Goal: Ask a question

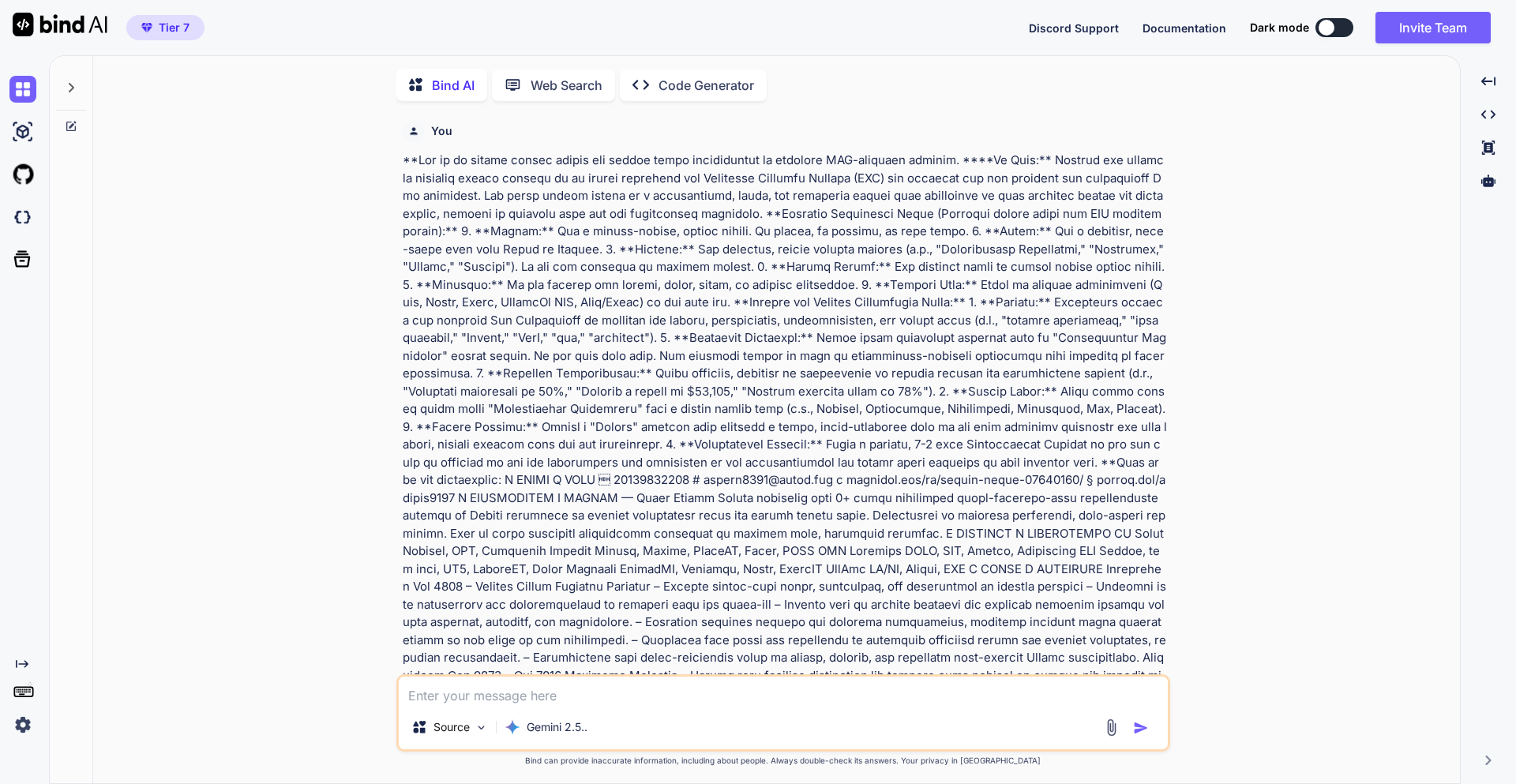
scroll to position [6, 0]
click at [587, 698] on textarea at bounding box center [783, 689] width 769 height 29
click at [70, 90] on div at bounding box center [71, 81] width 30 height 54
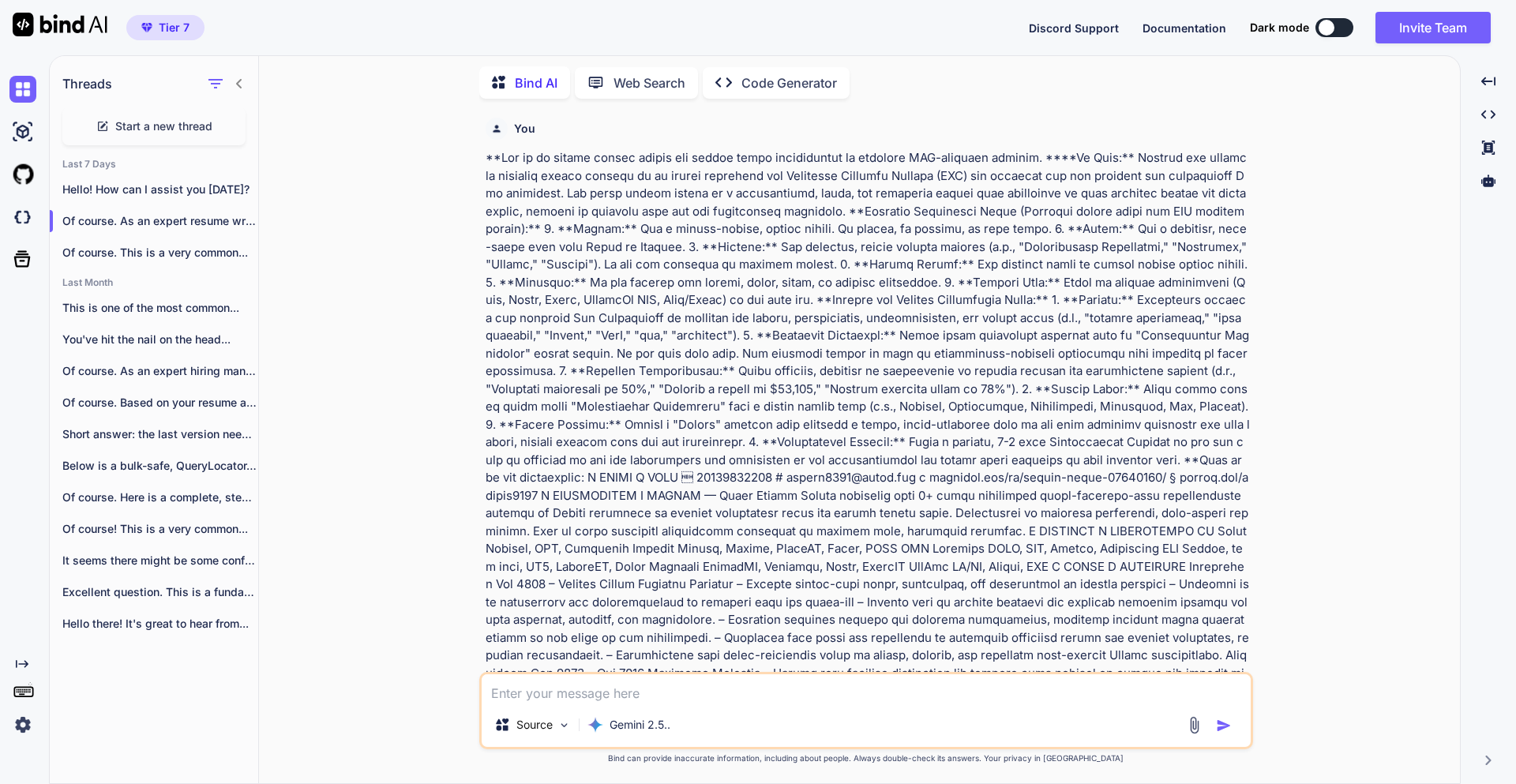
click at [155, 120] on span "Start a new thread" at bounding box center [163, 126] width 97 height 16
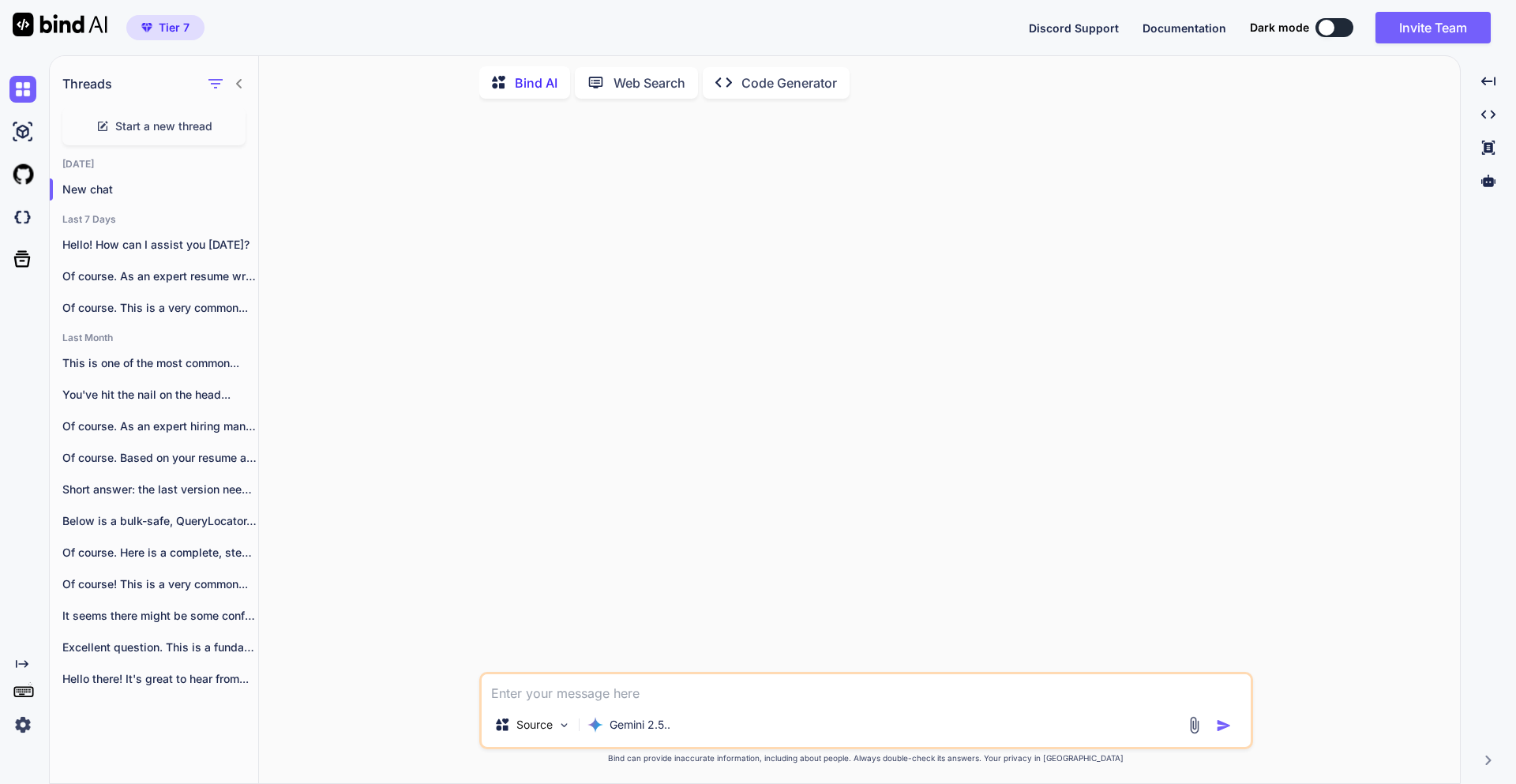
click at [634, 691] on textarea at bounding box center [866, 689] width 769 height 29
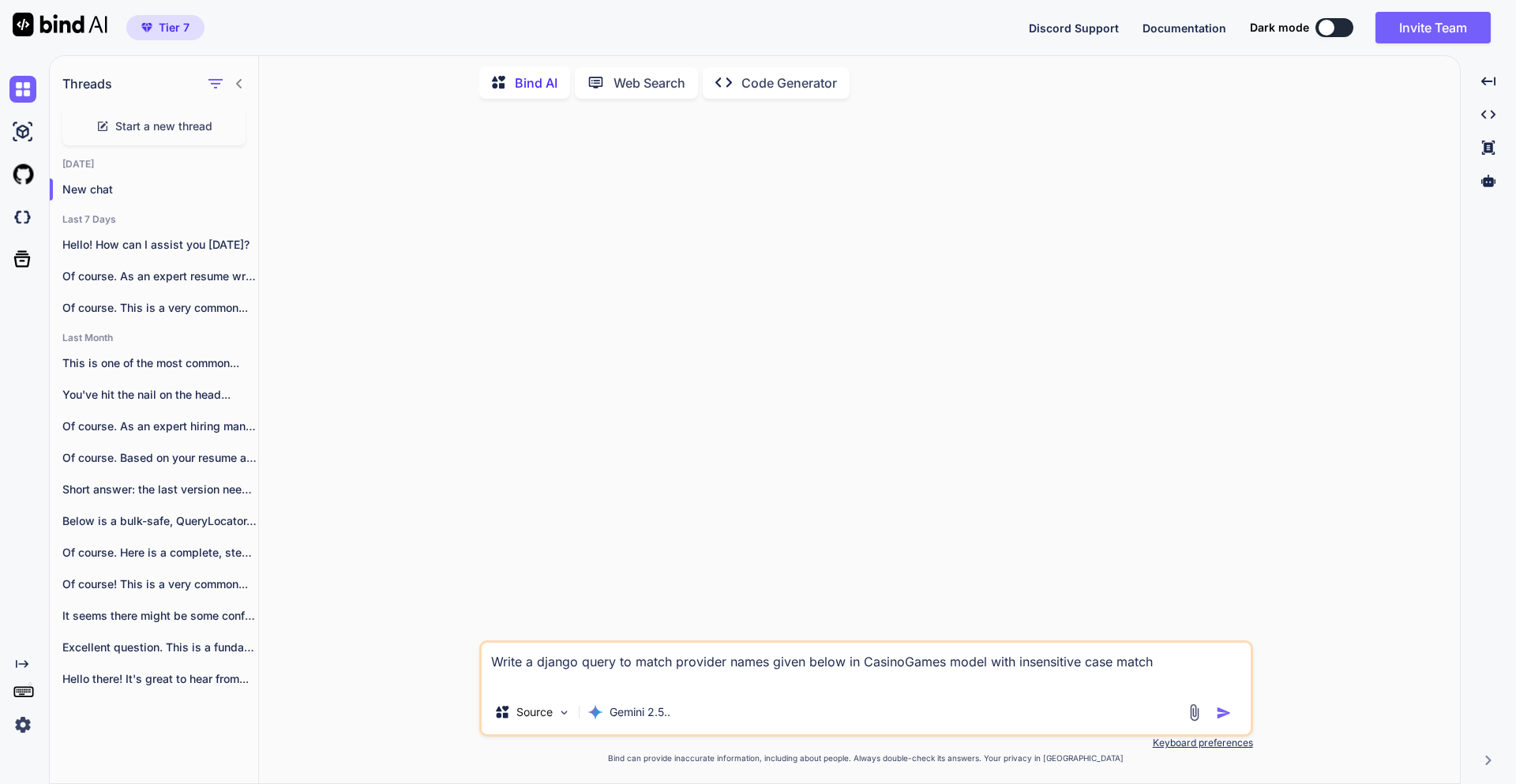
paste textarea "BOOSTED_CASINO_GAMES_LIST = { "softswiss": [ "100HP", "1Spin4Win", "5Men", "7Mo…"
type textarea "Write a django query to match provider names given below in CasinoGames model w…"
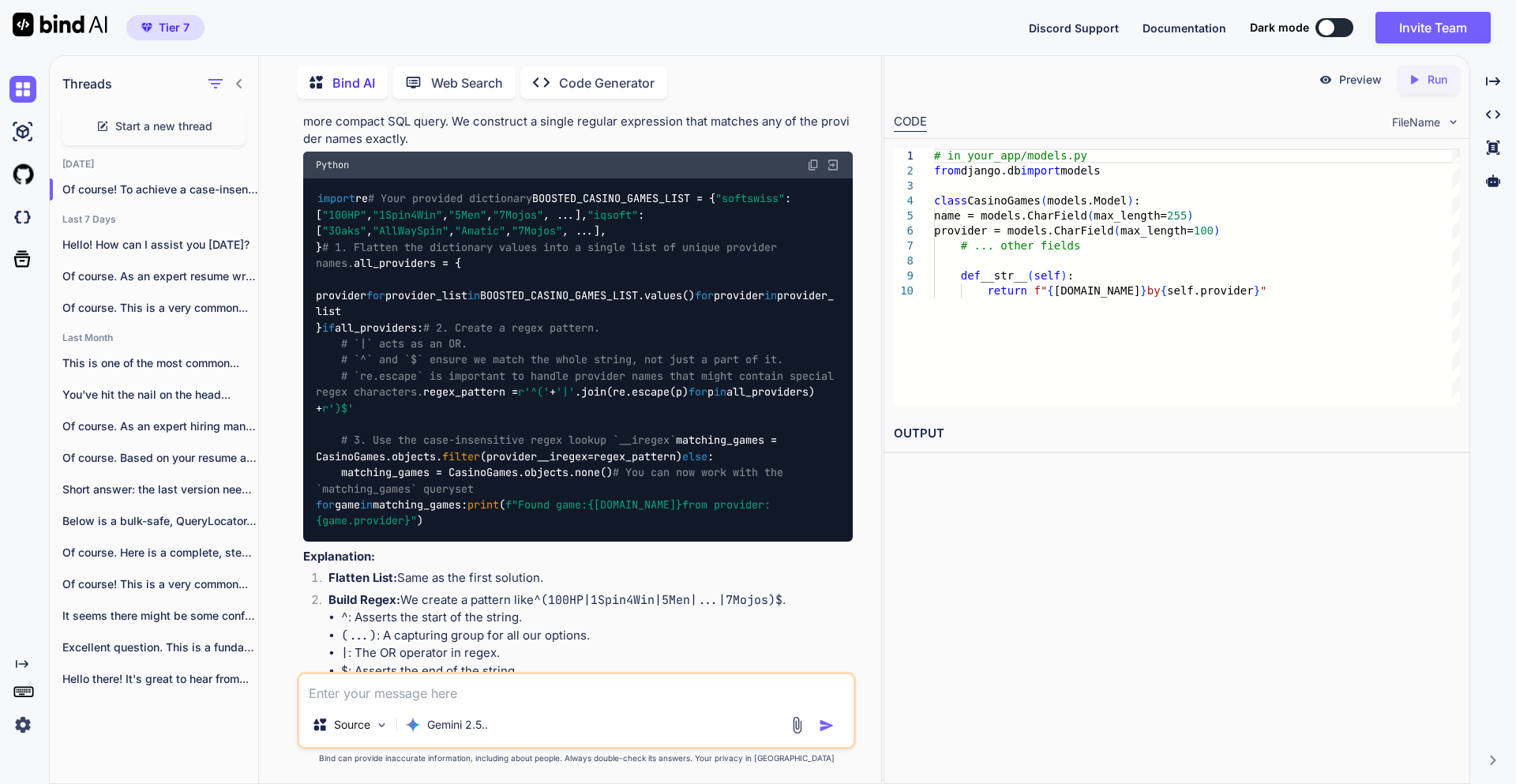
scroll to position [1854, 0]
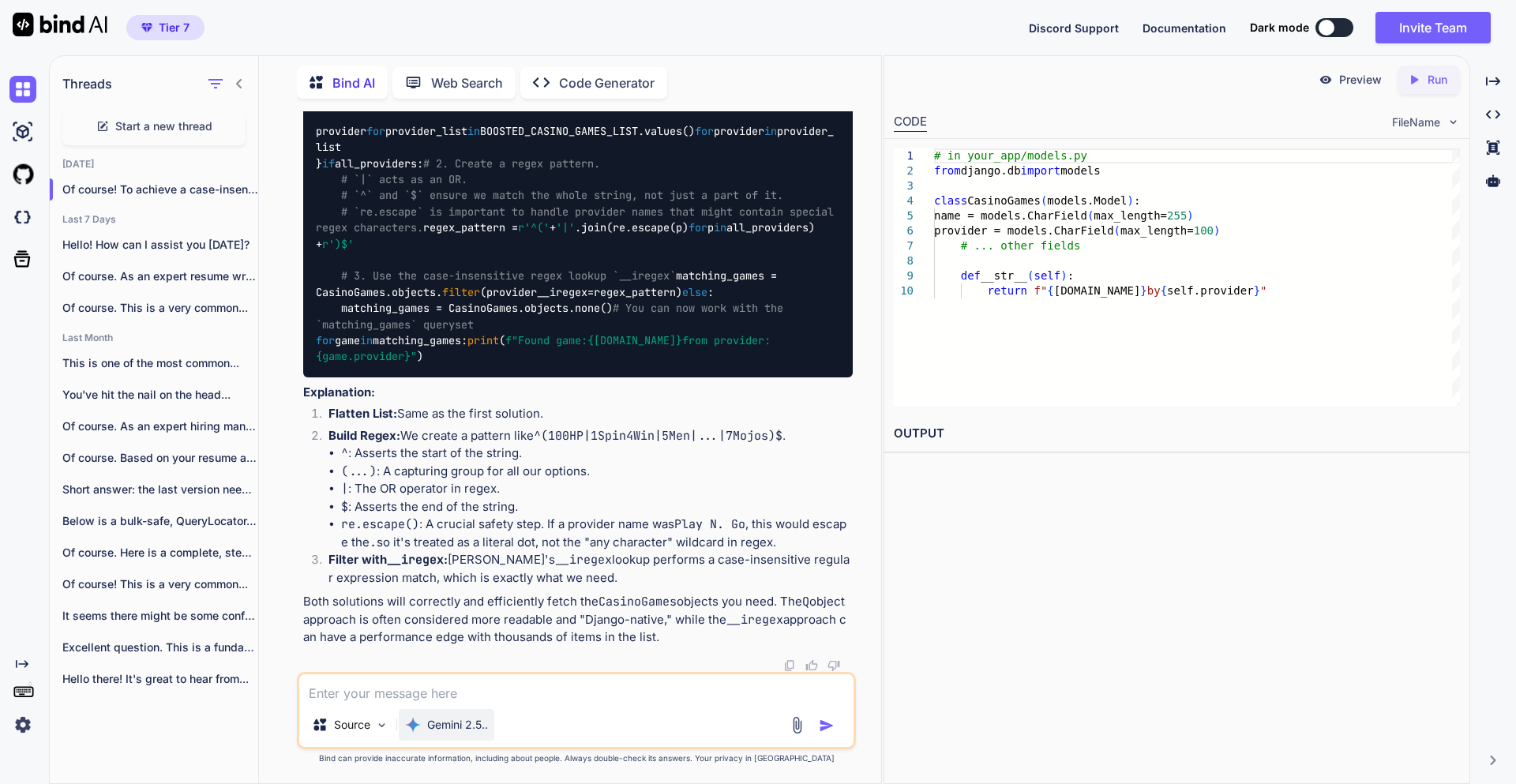
click at [468, 721] on p "Gemini 2.5.." at bounding box center [457, 724] width 61 height 16
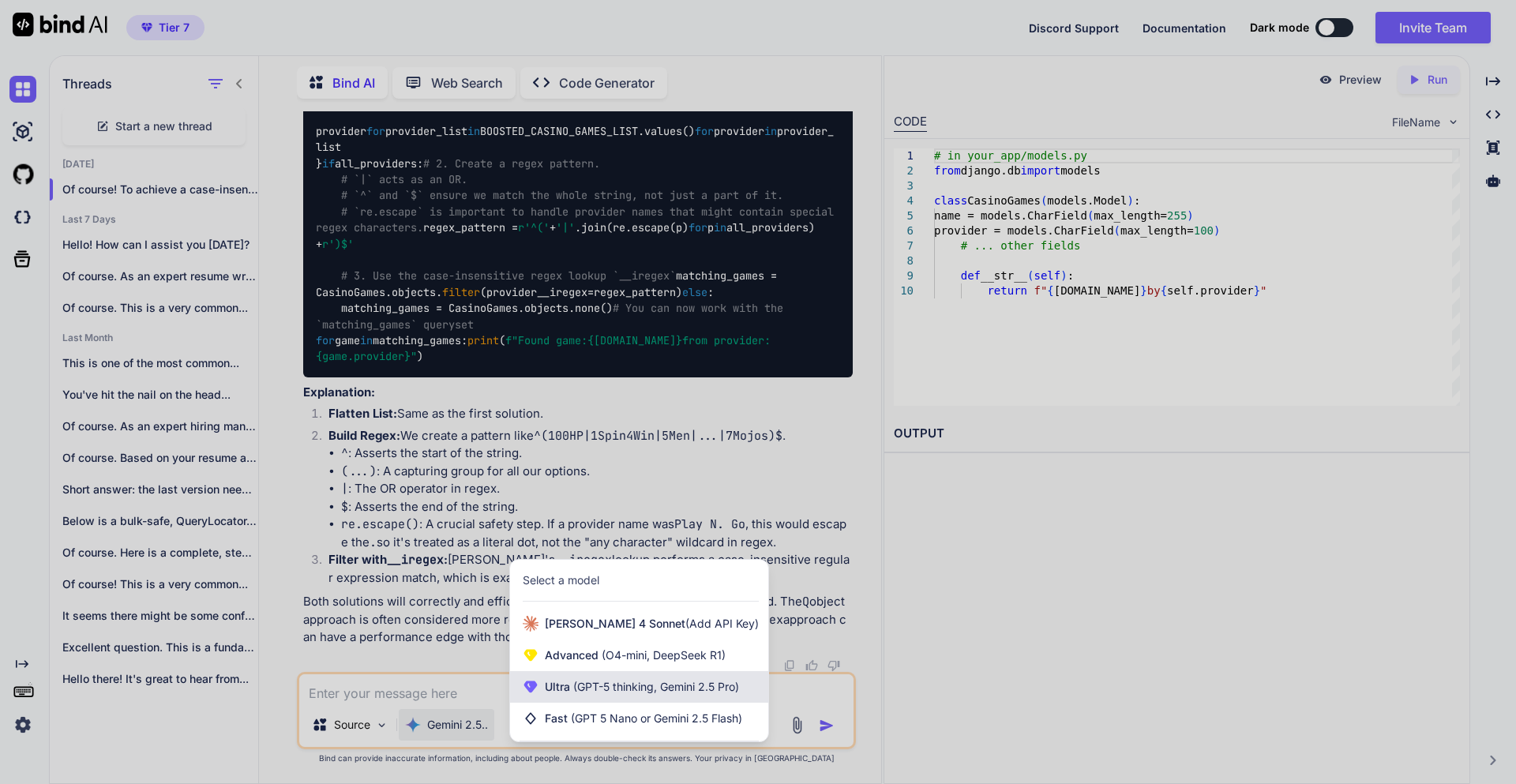
click at [548, 692] on span "Ultra (GPT-5 thinking, Gemini 2.5 Pro)" at bounding box center [642, 686] width 194 height 16
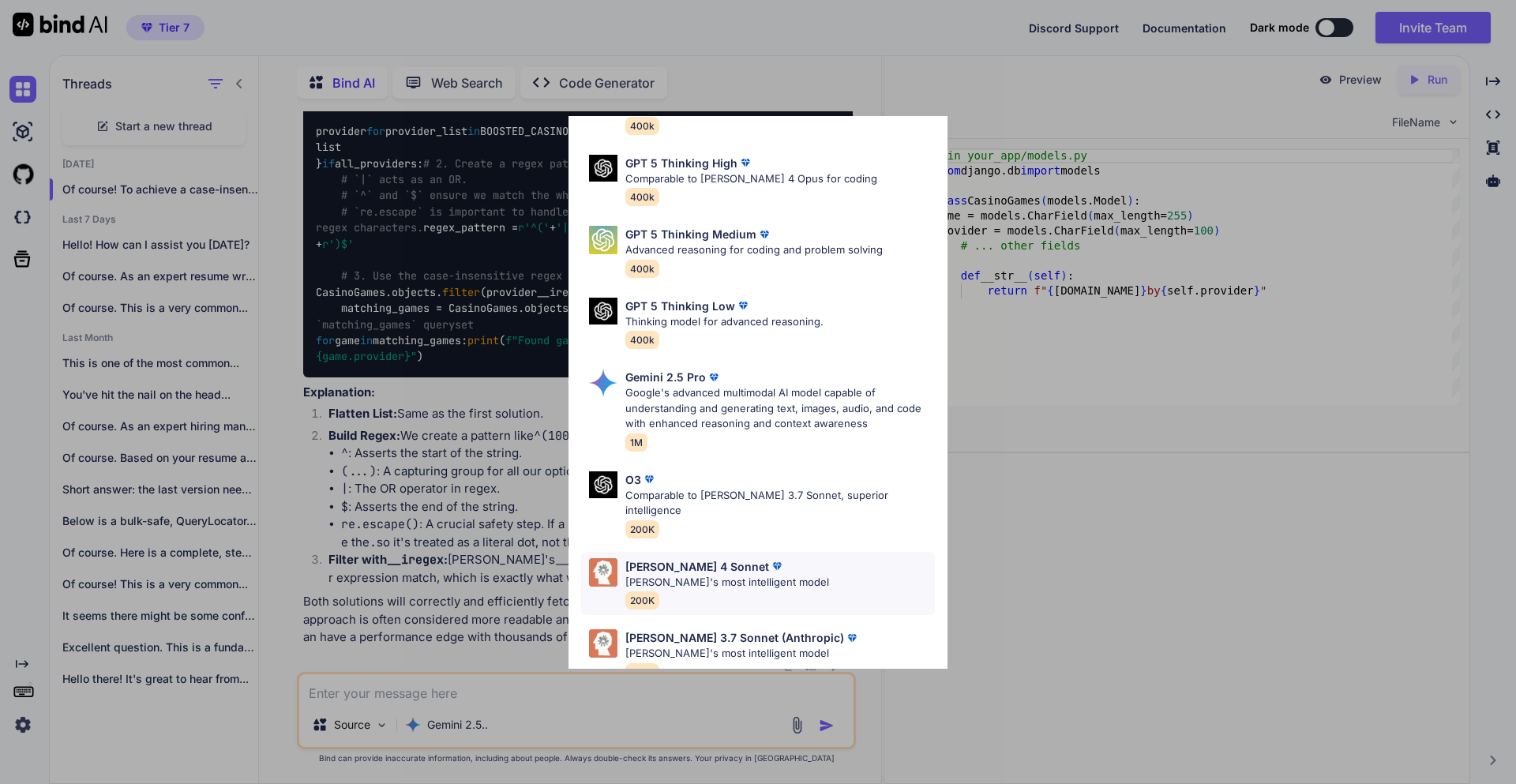
scroll to position [128, 0]
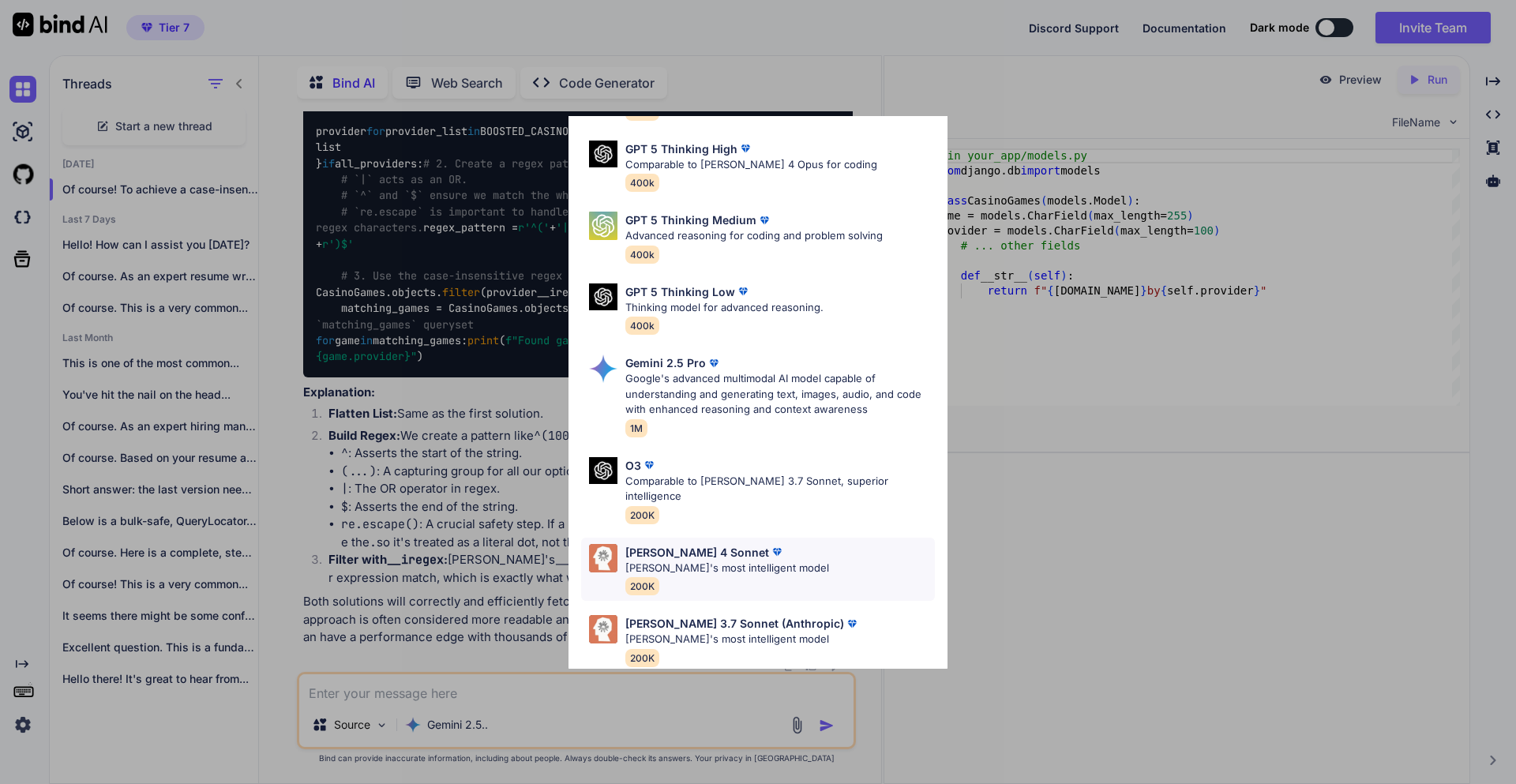
click at [727, 564] on div "[PERSON_NAME] 4 Sonnet [PERSON_NAME]'s most intelligent model 200K" at bounding box center [727, 569] width 204 height 52
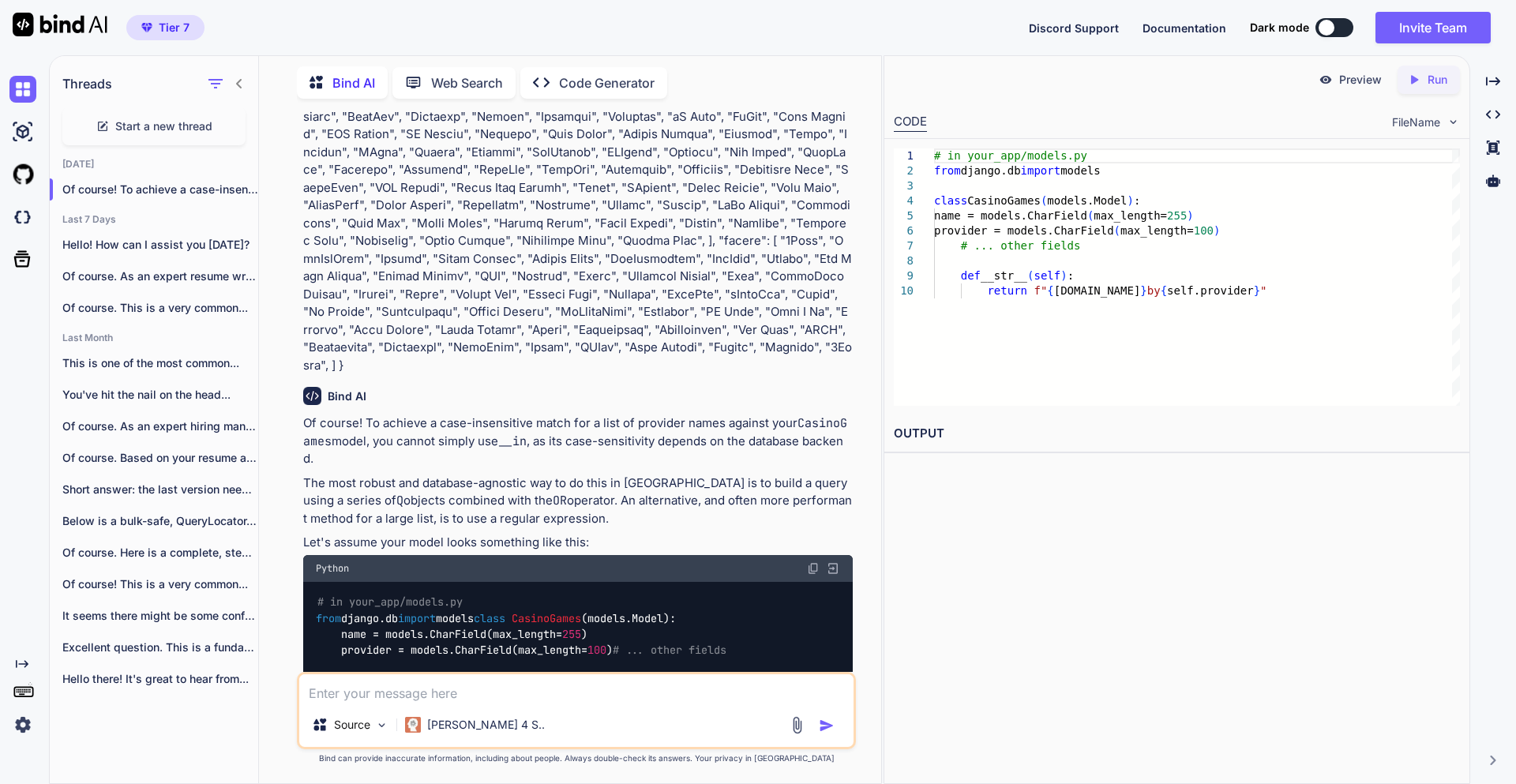
scroll to position [0, 0]
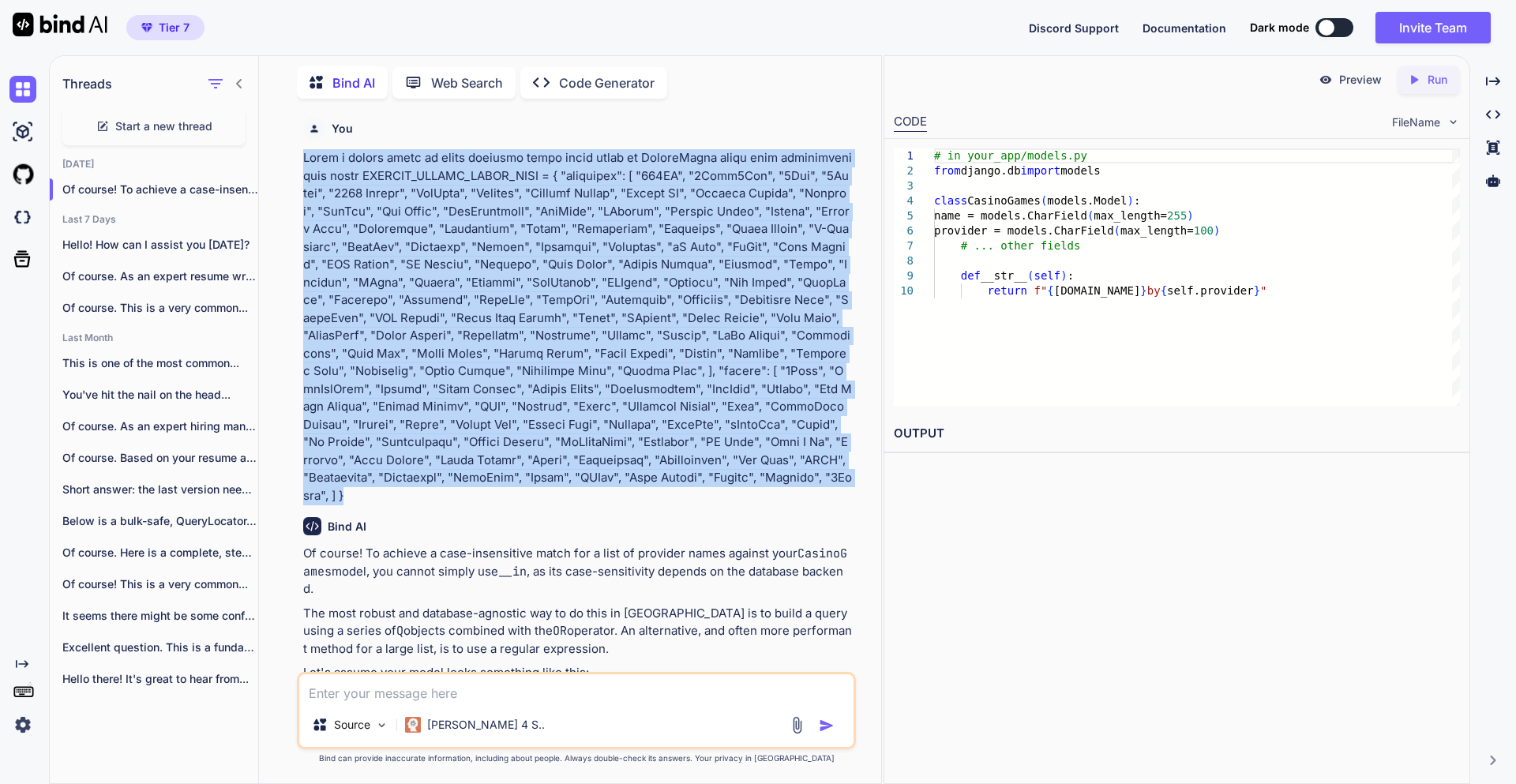
drag, startPoint x: 440, startPoint y: 499, endPoint x: 293, endPoint y: 158, distance: 371.3
click at [293, 158] on div "You Bind AI Of course! To achieve a case-insensitive match for a list of provid…" at bounding box center [575, 447] width 609 height 672
copy p "Write a django query to match provider names given below in CasinoGames model w…"
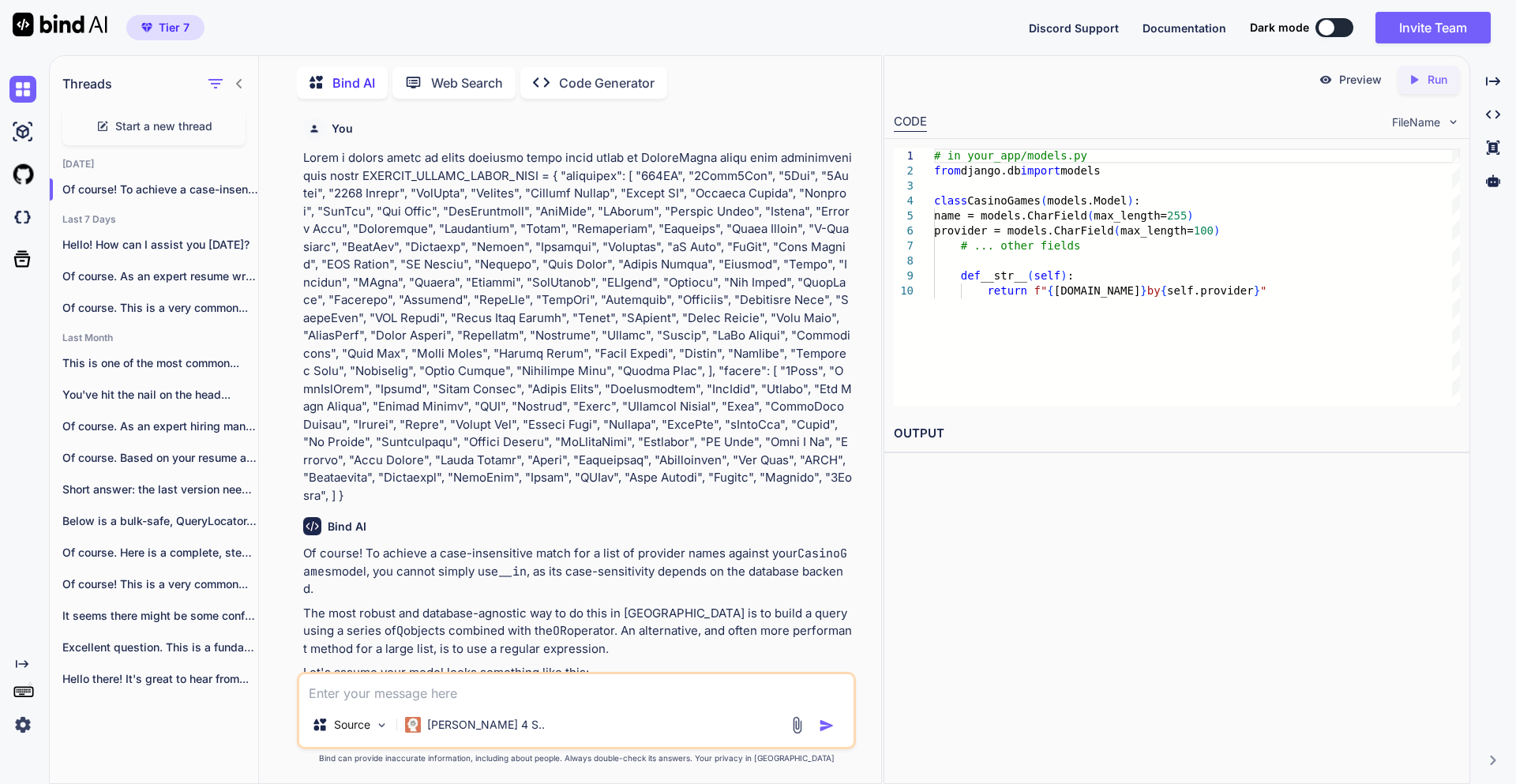
click at [455, 679] on textarea at bounding box center [576, 689] width 554 height 29
paste textarea "Write a django query to match provider names given below in CasinoGames model w…"
type textarea "Write a django query to match provider names given below in CasinoGames model w…"
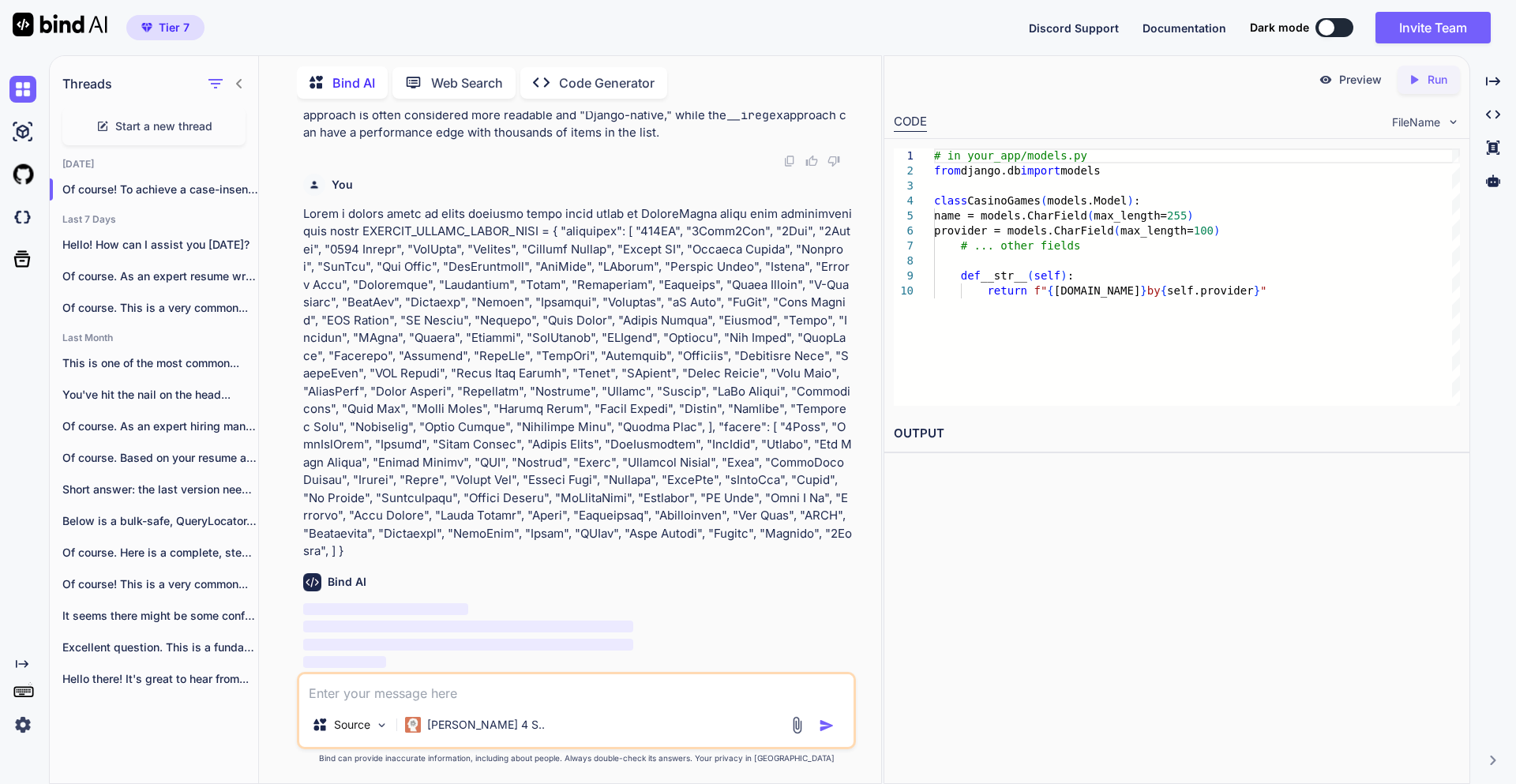
scroll to position [2643, 0]
